Goal: Browse casually: Explore the website without a specific task or goal

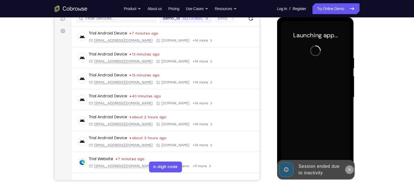
click at [349, 172] on icon at bounding box center [349, 170] width 4 height 4
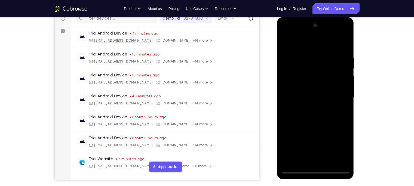
click at [314, 168] on div at bounding box center [315, 97] width 69 height 152
click at [337, 146] on div at bounding box center [315, 97] width 69 height 152
click at [285, 33] on div at bounding box center [315, 97] width 69 height 152
click at [338, 96] on div at bounding box center [315, 97] width 69 height 152
click at [310, 108] on div at bounding box center [315, 97] width 69 height 152
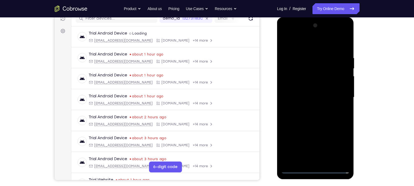
click at [316, 90] on div at bounding box center [315, 97] width 69 height 152
click at [310, 83] on div at bounding box center [315, 97] width 69 height 152
click at [310, 97] on div at bounding box center [315, 97] width 69 height 152
click at [295, 114] on div at bounding box center [315, 97] width 69 height 152
click at [329, 42] on div at bounding box center [315, 97] width 69 height 152
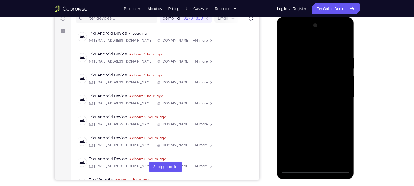
click at [329, 51] on div at bounding box center [315, 97] width 69 height 152
click at [344, 49] on div at bounding box center [315, 97] width 69 height 152
click at [305, 55] on div at bounding box center [315, 97] width 69 height 152
click at [287, 100] on div at bounding box center [315, 97] width 69 height 152
click at [287, 86] on div at bounding box center [315, 97] width 69 height 152
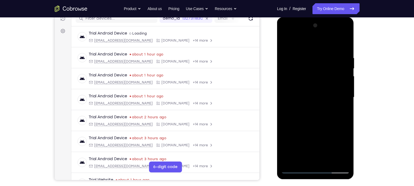
click at [283, 97] on div at bounding box center [315, 97] width 69 height 152
click at [345, 83] on div at bounding box center [315, 97] width 69 height 152
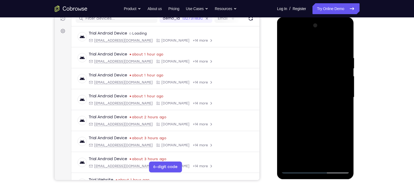
click at [345, 83] on div at bounding box center [315, 97] width 69 height 152
click at [346, 83] on div at bounding box center [315, 97] width 69 height 152
click at [283, 91] on div at bounding box center [315, 97] width 69 height 152
click at [287, 96] on div at bounding box center [315, 97] width 69 height 152
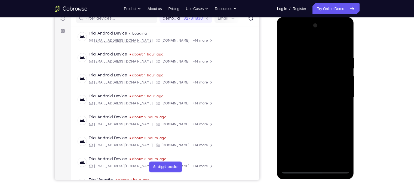
click at [344, 90] on div at bounding box center [315, 97] width 69 height 152
click at [346, 89] on div at bounding box center [315, 97] width 69 height 152
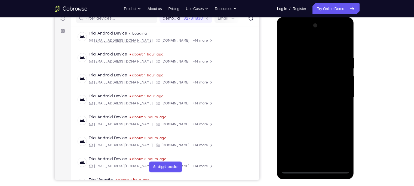
click at [346, 89] on div at bounding box center [315, 97] width 69 height 152
click at [287, 101] on div at bounding box center [315, 97] width 69 height 152
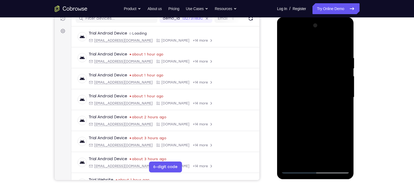
drag, startPoint x: 325, startPoint y: 97, endPoint x: 246, endPoint y: 107, distance: 79.8
click at [277, 107] on html "Online web based iOS Simulators and Android Emulators. Run iPhone, iPad, Mobile…" at bounding box center [316, 98] width 78 height 163
drag, startPoint x: 345, startPoint y: 89, endPoint x: 148, endPoint y: 95, distance: 197.5
click at [277, 95] on html "Online web based iOS Simulators and Android Emulators. Run iPhone, iPad, Mobile…" at bounding box center [316, 98] width 78 height 163
click at [345, 100] on div at bounding box center [315, 97] width 69 height 152
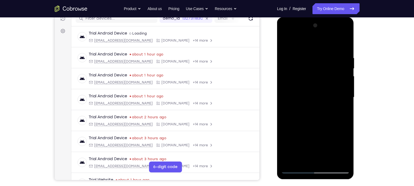
click at [345, 100] on div at bounding box center [315, 97] width 69 height 152
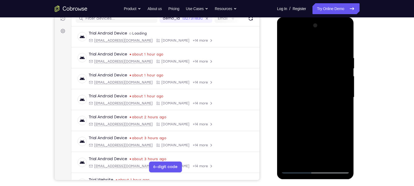
drag, startPoint x: 345, startPoint y: 100, endPoint x: 253, endPoint y: 117, distance: 93.0
click at [277, 117] on html "Online web based iOS Simulators and Android Emulators. Run iPhone, iPad, Mobile…" at bounding box center [316, 98] width 78 height 163
click at [344, 89] on div at bounding box center [315, 97] width 69 height 152
click at [347, 103] on div at bounding box center [315, 97] width 69 height 152
drag, startPoint x: 347, startPoint y: 103, endPoint x: 252, endPoint y: 128, distance: 98.6
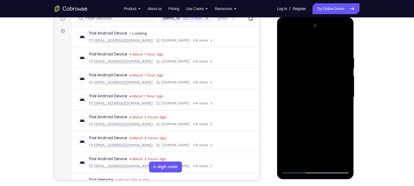
click at [277, 128] on html "Online web based iOS Simulators and Android Emulators. Run iPhone, iPad, Mobile…" at bounding box center [316, 98] width 78 height 163
drag, startPoint x: 337, startPoint y: 99, endPoint x: 292, endPoint y: 106, distance: 45.7
click at [292, 106] on div at bounding box center [315, 97] width 69 height 152
drag, startPoint x: 322, startPoint y: 95, endPoint x: 178, endPoint y: 117, distance: 145.5
click at [277, 117] on html "Online web based iOS Simulators and Android Emulators. Run iPhone, iPad, Mobile…" at bounding box center [316, 98] width 78 height 163
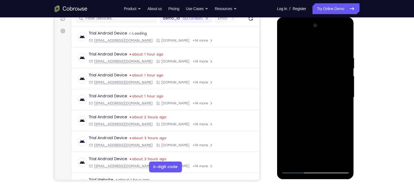
drag, startPoint x: 340, startPoint y: 89, endPoint x: 247, endPoint y: 92, distance: 92.8
click at [277, 92] on html "Online web based iOS Simulators and Android Emulators. Run iPhone, iPad, Mobile…" at bounding box center [316, 98] width 78 height 163
click at [344, 86] on div at bounding box center [315, 97] width 69 height 152
click at [345, 88] on div at bounding box center [315, 97] width 69 height 152
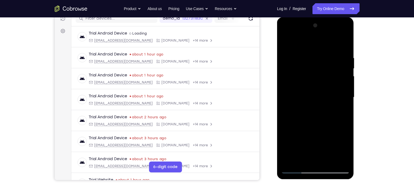
click at [348, 88] on div at bounding box center [315, 97] width 69 height 152
click at [346, 88] on div at bounding box center [315, 97] width 69 height 152
drag, startPoint x: 346, startPoint y: 88, endPoint x: 253, endPoint y: 95, distance: 93.8
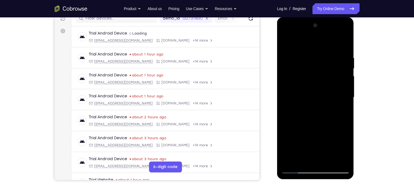
click at [277, 95] on html "Online web based iOS Simulators and Android Emulators. Run iPhone, iPad, Mobile…" at bounding box center [316, 98] width 78 height 163
drag, startPoint x: 333, startPoint y: 90, endPoint x: 254, endPoint y: 96, distance: 79.4
click at [277, 96] on html "Online web based iOS Simulators and Android Emulators. Run iPhone, iPad, Mobile…" at bounding box center [316, 98] width 78 height 163
click at [346, 91] on div at bounding box center [315, 97] width 69 height 152
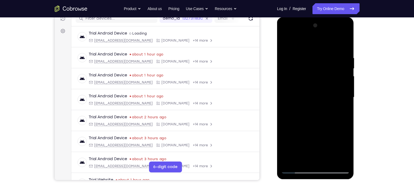
click at [346, 91] on div at bounding box center [315, 97] width 69 height 152
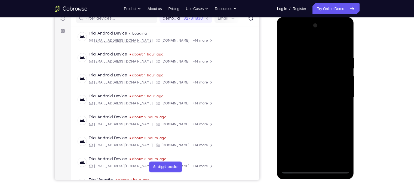
click at [346, 91] on div at bounding box center [315, 97] width 69 height 152
drag, startPoint x: 346, startPoint y: 91, endPoint x: 272, endPoint y: 112, distance: 76.2
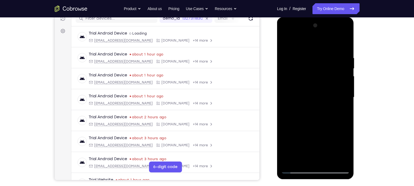
click at [277, 112] on html "Online web based iOS Simulators and Android Emulators. Run iPhone, iPad, Mobile…" at bounding box center [316, 98] width 78 height 163
drag, startPoint x: 339, startPoint y: 96, endPoint x: 259, endPoint y: 99, distance: 80.0
click at [277, 99] on html "Online web based iOS Simulators and Android Emulators. Run iPhone, iPad, Mobile…" at bounding box center [316, 98] width 78 height 163
drag, startPoint x: 336, startPoint y: 85, endPoint x: 206, endPoint y: 88, distance: 130.0
click at [277, 88] on html "Online web based iOS Simulators and Android Emulators. Run iPhone, iPad, Mobile…" at bounding box center [316, 98] width 78 height 163
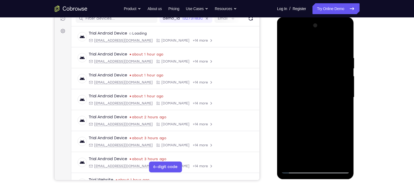
click at [342, 45] on div at bounding box center [315, 97] width 69 height 152
drag, startPoint x: 326, startPoint y: 101, endPoint x: 307, endPoint y: 65, distance: 41.2
click at [307, 65] on div at bounding box center [315, 97] width 69 height 152
drag, startPoint x: 327, startPoint y: 144, endPoint x: 310, endPoint y: 94, distance: 52.2
click at [310, 94] on div at bounding box center [315, 97] width 69 height 152
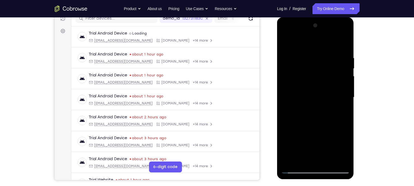
drag, startPoint x: 313, startPoint y: 126, endPoint x: 300, endPoint y: 38, distance: 88.3
click at [300, 38] on div at bounding box center [315, 97] width 69 height 152
drag, startPoint x: 320, startPoint y: 129, endPoint x: 300, endPoint y: 61, distance: 70.2
click at [300, 61] on div at bounding box center [315, 97] width 69 height 152
drag, startPoint x: 320, startPoint y: 132, endPoint x: 299, endPoint y: 57, distance: 78.5
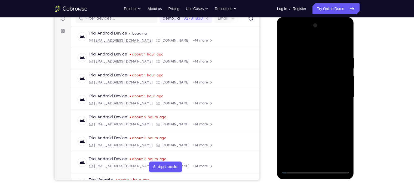
click at [299, 57] on div at bounding box center [315, 97] width 69 height 152
drag, startPoint x: 326, startPoint y: 125, endPoint x: 301, endPoint y: 7, distance: 120.4
click at [301, 17] on html "Online web based iOS Simulators and Android Emulators. Run iPhone, iPad, Mobile…" at bounding box center [316, 98] width 78 height 163
drag, startPoint x: 318, startPoint y: 76, endPoint x: 321, endPoint y: 121, distance: 44.7
click at [321, 121] on div at bounding box center [315, 97] width 69 height 152
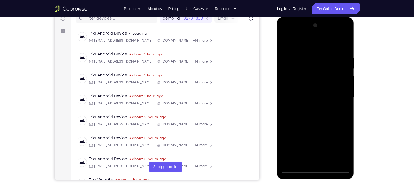
click at [345, 78] on div at bounding box center [315, 97] width 69 height 152
drag, startPoint x: 325, startPoint y: 127, endPoint x: 317, endPoint y: 86, distance: 41.5
click at [317, 86] on div at bounding box center [315, 97] width 69 height 152
drag, startPoint x: 322, startPoint y: 111, endPoint x: 307, endPoint y: 33, distance: 78.9
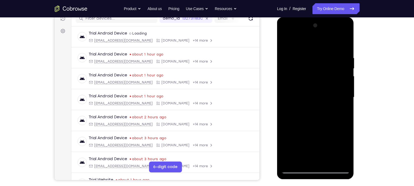
click at [307, 33] on div at bounding box center [315, 97] width 69 height 152
click at [329, 162] on div at bounding box center [315, 97] width 69 height 152
click at [314, 127] on div at bounding box center [315, 97] width 69 height 152
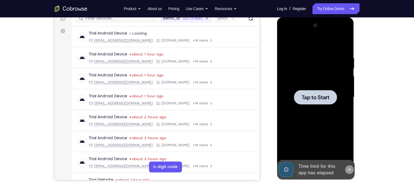
click at [349, 169] on icon at bounding box center [349, 169] width 2 height 2
